Goal: Navigation & Orientation: Find specific page/section

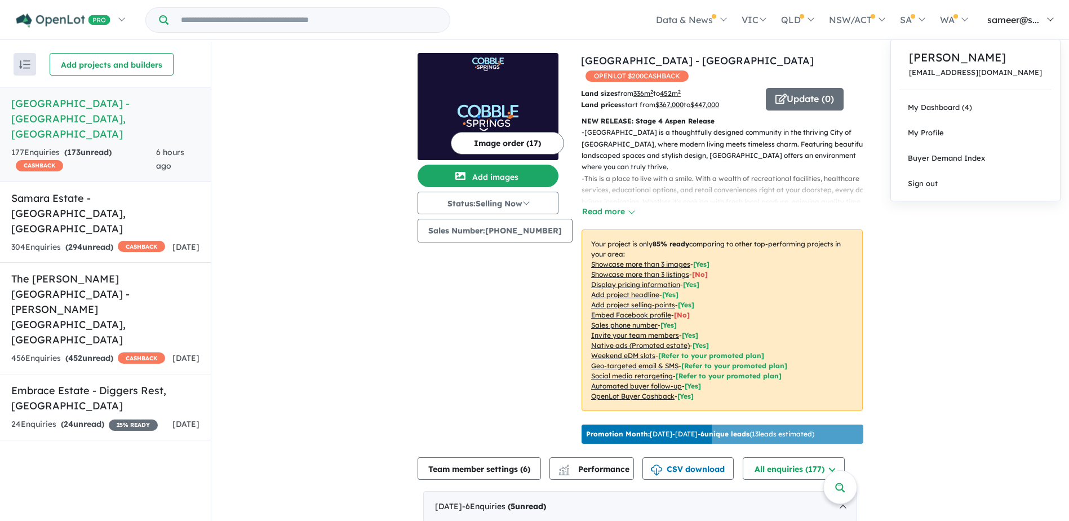
click at [993, 15] on span "sameer@s..." at bounding box center [1013, 19] width 52 height 11
click at [944, 128] on span "My Profile" at bounding box center [926, 132] width 36 height 9
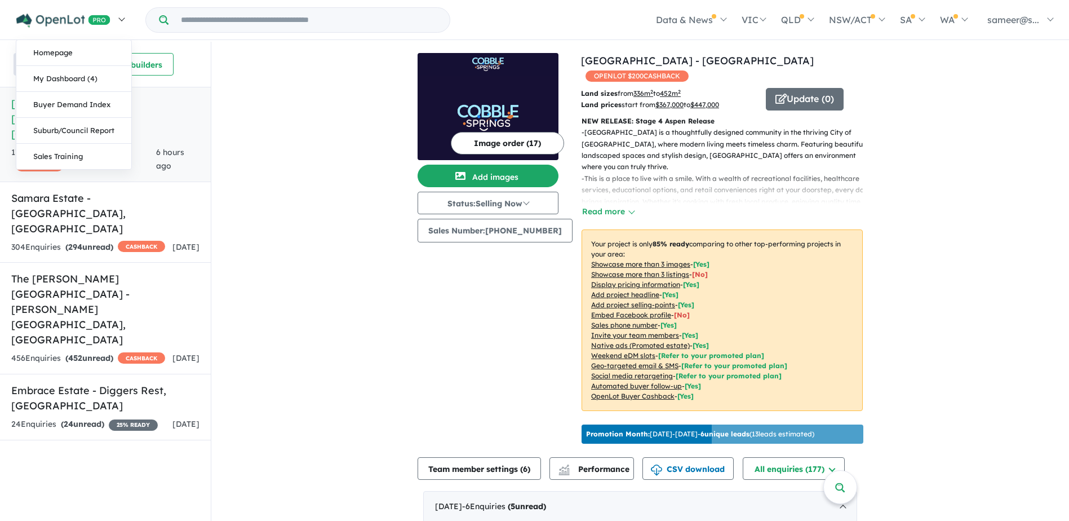
click at [36, 21] on img at bounding box center [63, 21] width 94 height 14
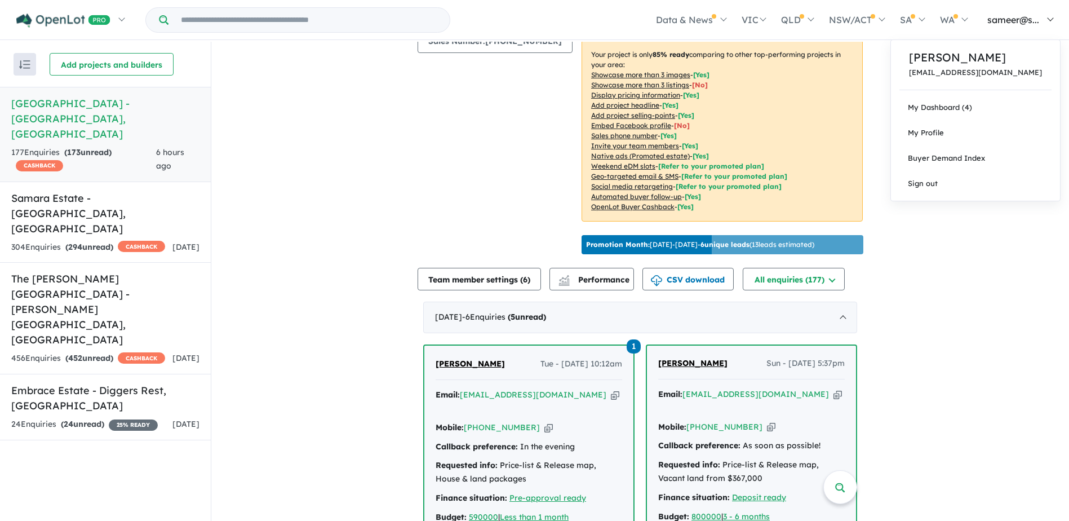
click at [999, 25] on link "sameer@s..." at bounding box center [1018, 19] width 86 height 39
click at [969, 153] on link "Buyer Demand Index" at bounding box center [975, 157] width 169 height 25
click at [959, 124] on link "My Profile" at bounding box center [975, 132] width 169 height 25
click at [959, 105] on link "My Dashboard (4)" at bounding box center [975, 107] width 169 height 25
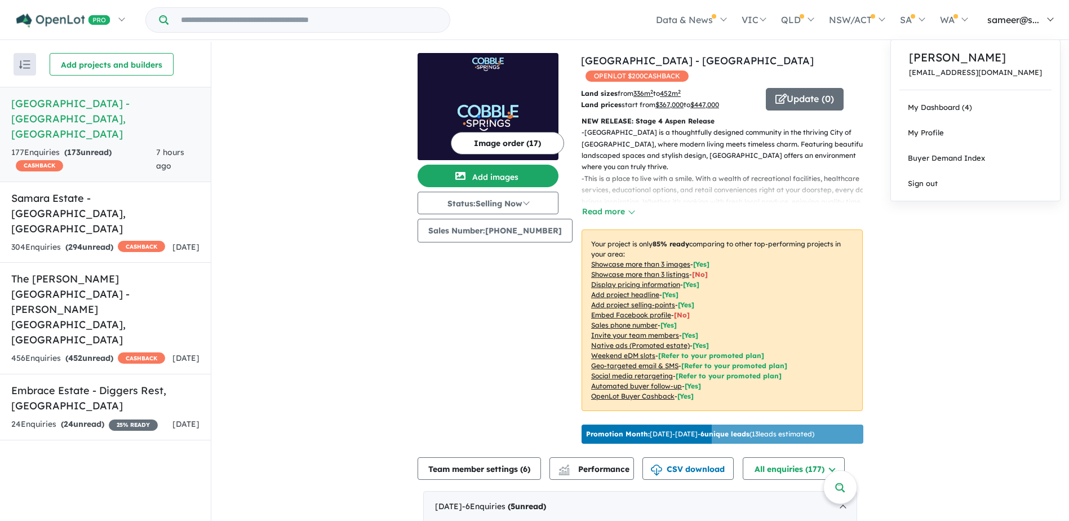
click at [999, 26] on link "sameer@s..." at bounding box center [1018, 19] width 86 height 39
click at [968, 106] on link "My Dashboard (4)" at bounding box center [975, 107] width 169 height 25
click at [1006, 20] on span "sameer@s..." at bounding box center [1013, 19] width 52 height 11
drag, startPoint x: 993, startPoint y: 97, endPoint x: 989, endPoint y: 105, distance: 9.3
click at [993, 98] on link "My Dashboard (4)" at bounding box center [975, 107] width 169 height 25
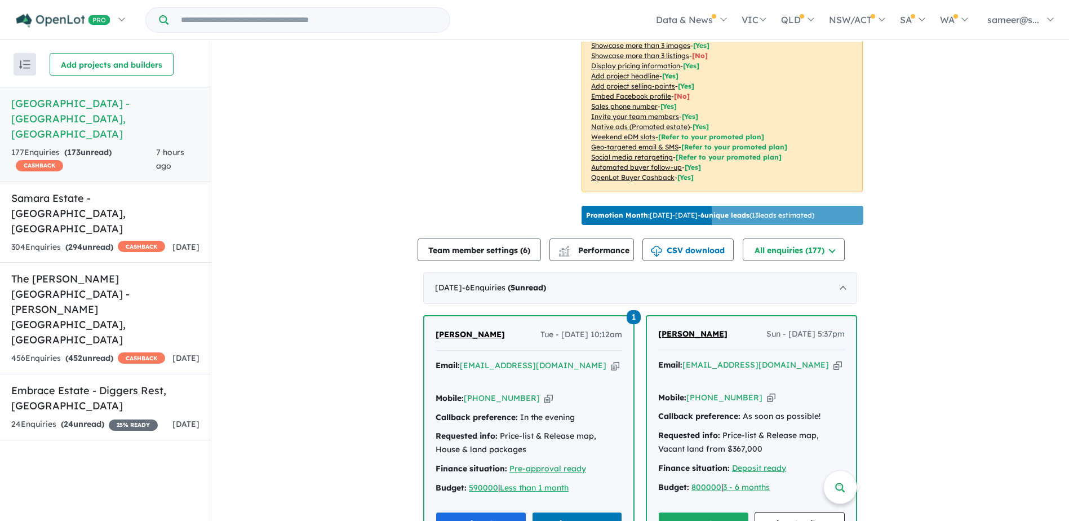
scroll to position [225, 0]
